Goal: Task Accomplishment & Management: Manage account settings

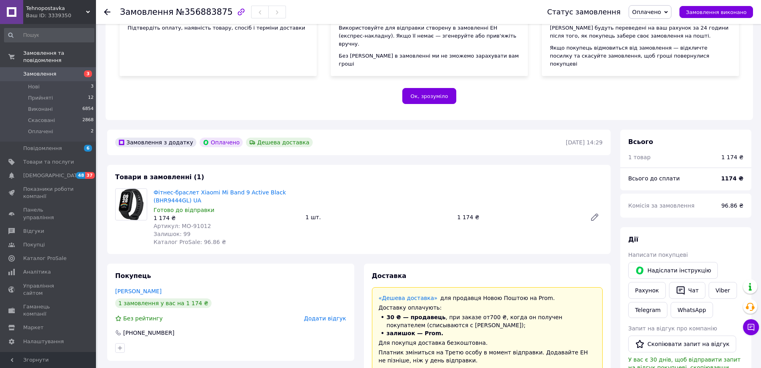
scroll to position [120, 0]
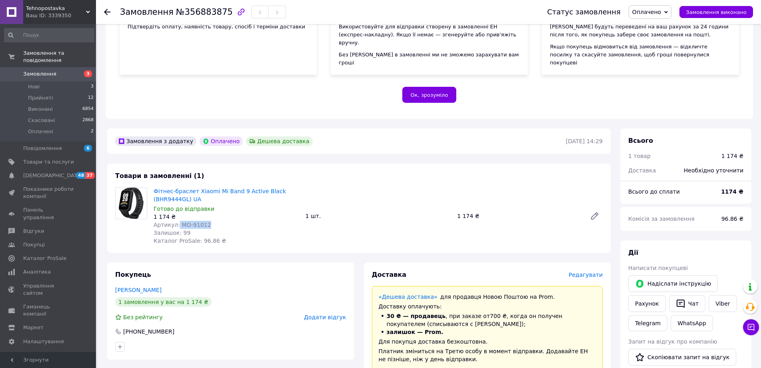
drag, startPoint x: 176, startPoint y: 216, endPoint x: 206, endPoint y: 217, distance: 30.0
click at [206, 221] on div "Артикул: MO-91012" at bounding box center [227, 225] width 146 height 8
copy span "MO-91012"
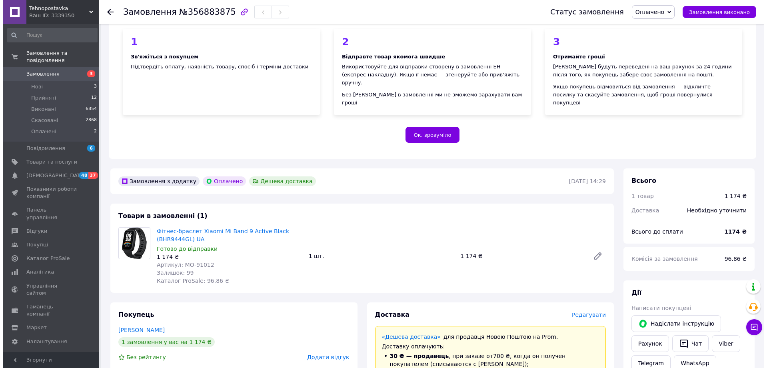
scroll to position [200, 0]
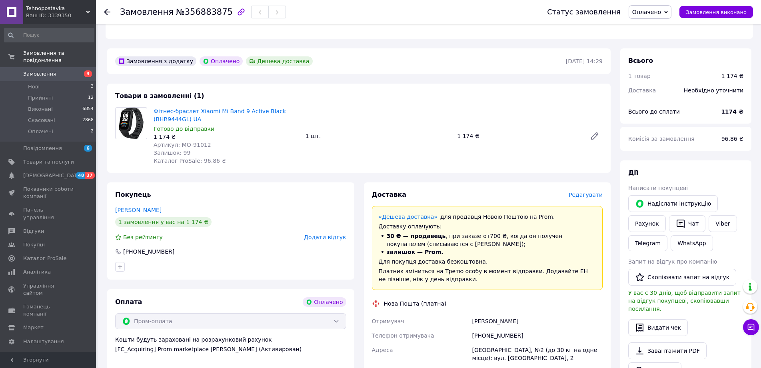
click at [586, 192] on span "Редагувати" at bounding box center [586, 195] width 34 height 6
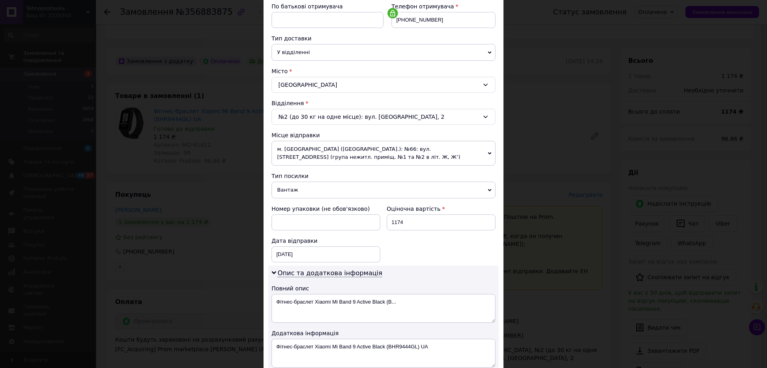
scroll to position [141, 0]
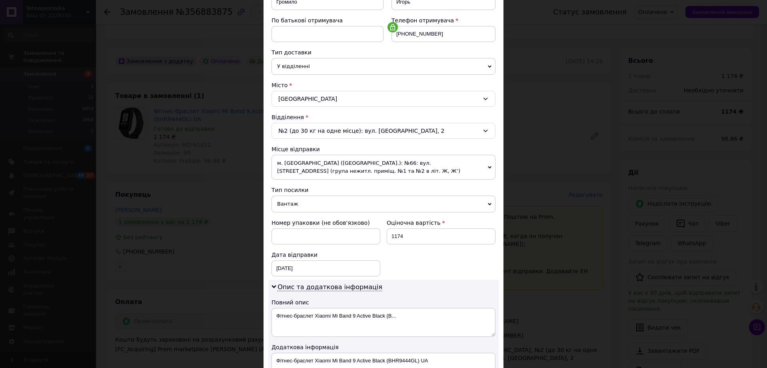
click at [371, 170] on span "м. [GEOGRAPHIC_DATA] ([GEOGRAPHIC_DATA].): №66: вул. [STREET_ADDRESS] (група не…" at bounding box center [384, 167] width 224 height 25
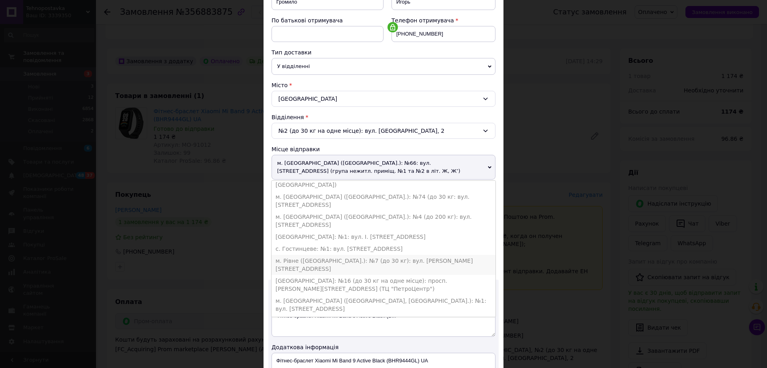
scroll to position [400, 0]
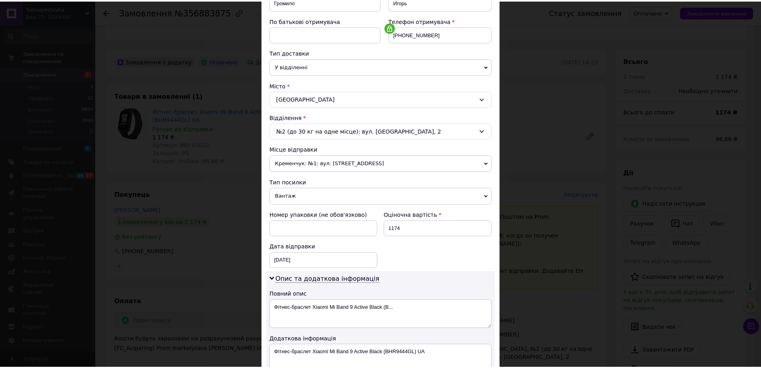
scroll to position [253, 0]
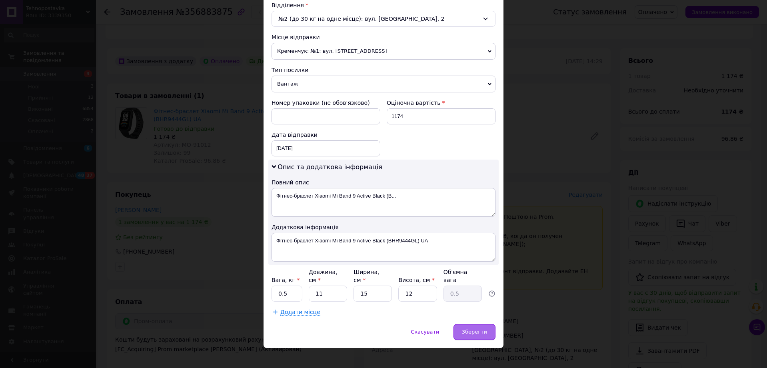
click at [469, 329] on span "Зберегти" at bounding box center [474, 332] width 25 height 6
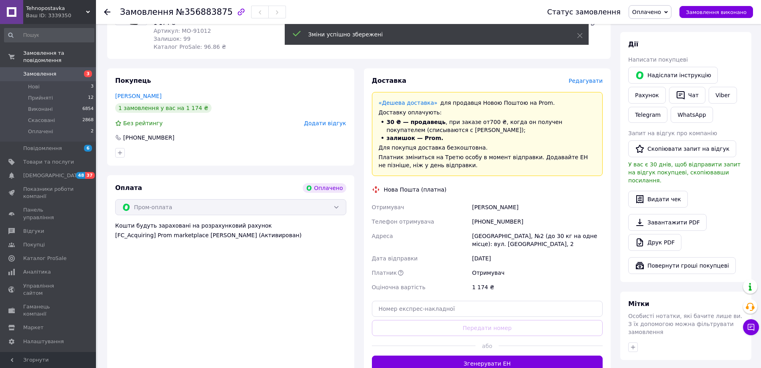
scroll to position [360, 0]
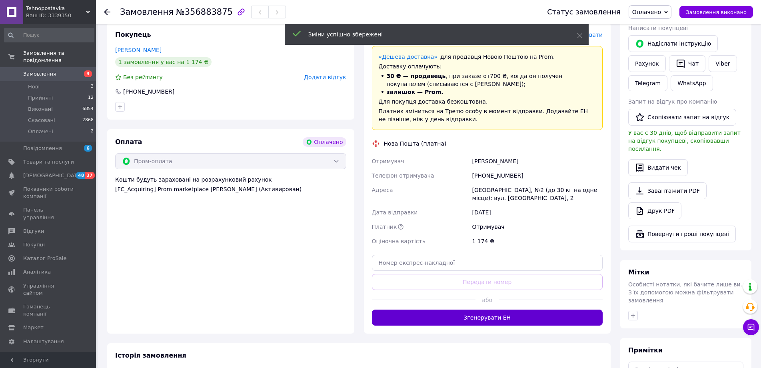
click at [494, 310] on button "Згенерувати ЕН" at bounding box center [487, 318] width 231 height 16
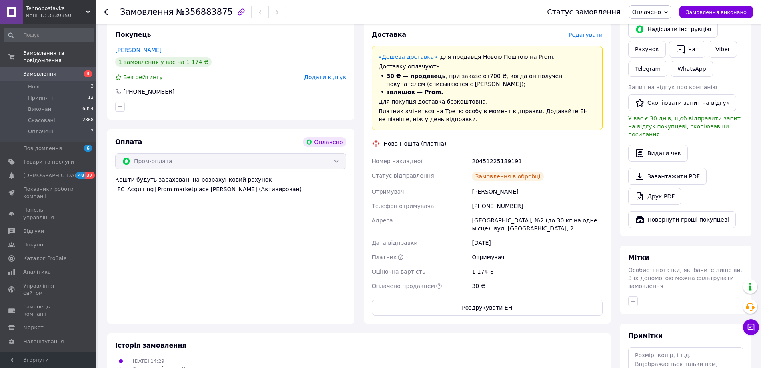
click at [492, 154] on div "20451225189191" at bounding box center [537, 161] width 134 height 14
copy div "20451225189191"
click at [468, 300] on button "Роздрукувати ЕН" at bounding box center [487, 308] width 231 height 16
copy div "20451225189191"
